Goal: Go to known website: Go to known website

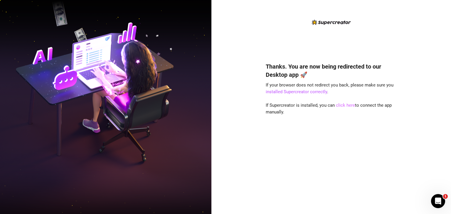
click at [344, 106] on link "click here" at bounding box center [345, 105] width 19 height 5
click at [341, 108] on link "click here" at bounding box center [345, 105] width 19 height 5
click at [344, 106] on link "click here" at bounding box center [345, 105] width 19 height 5
